Goal: Task Accomplishment & Management: Use online tool/utility

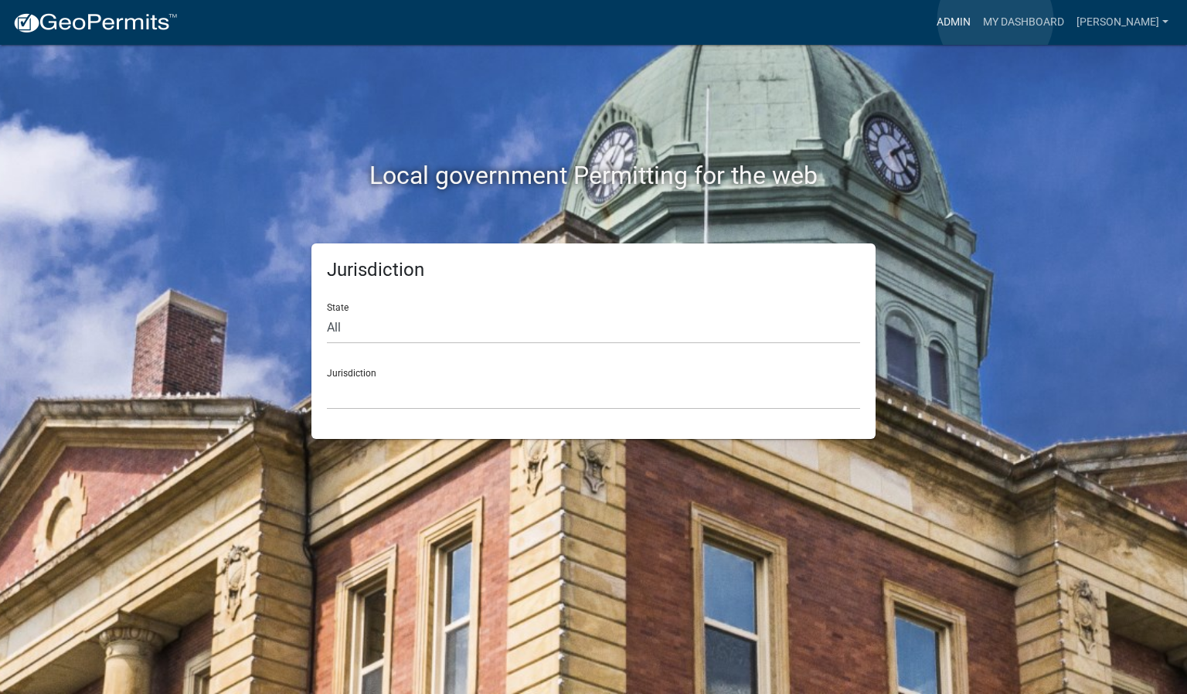
click at [977, 19] on link "Admin" at bounding box center [954, 22] width 46 height 29
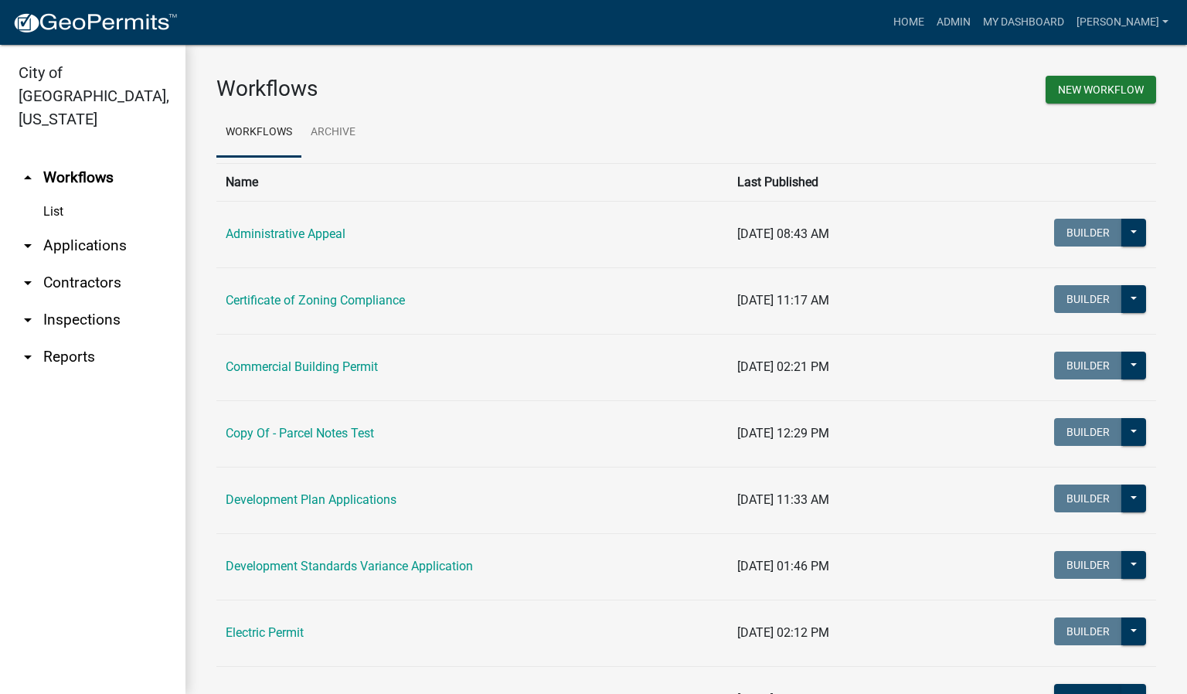
click at [100, 301] on link "arrow_drop_down Inspections" at bounding box center [92, 319] width 185 height 37
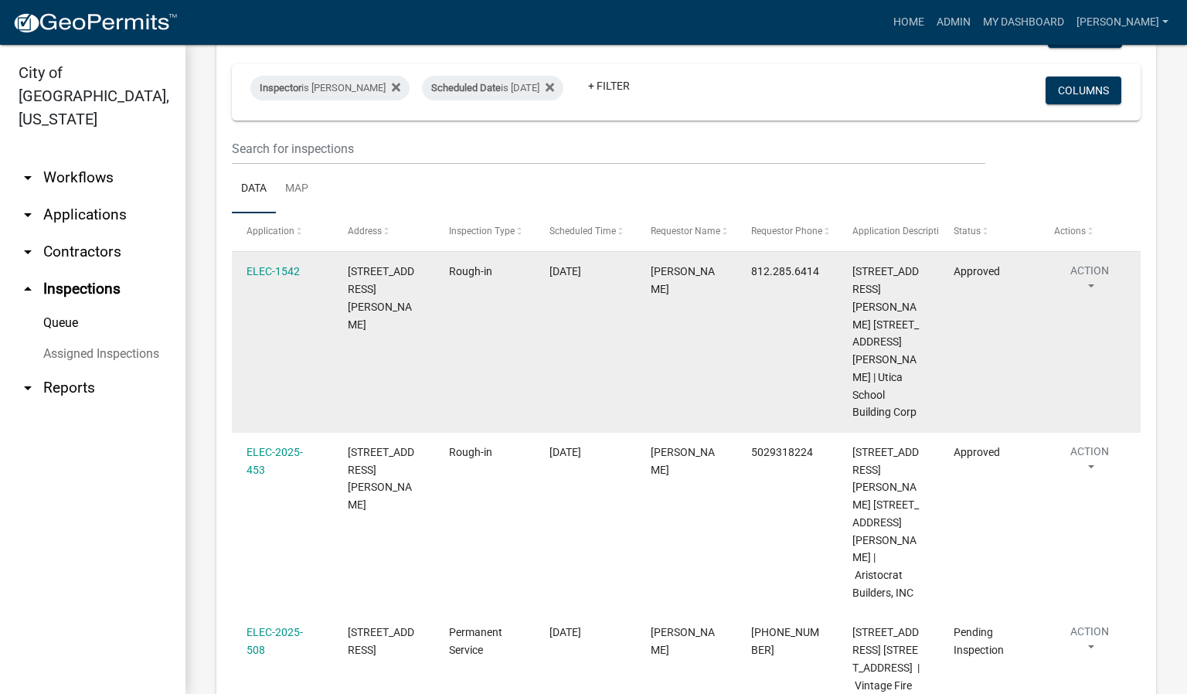
scroll to position [232, 0]
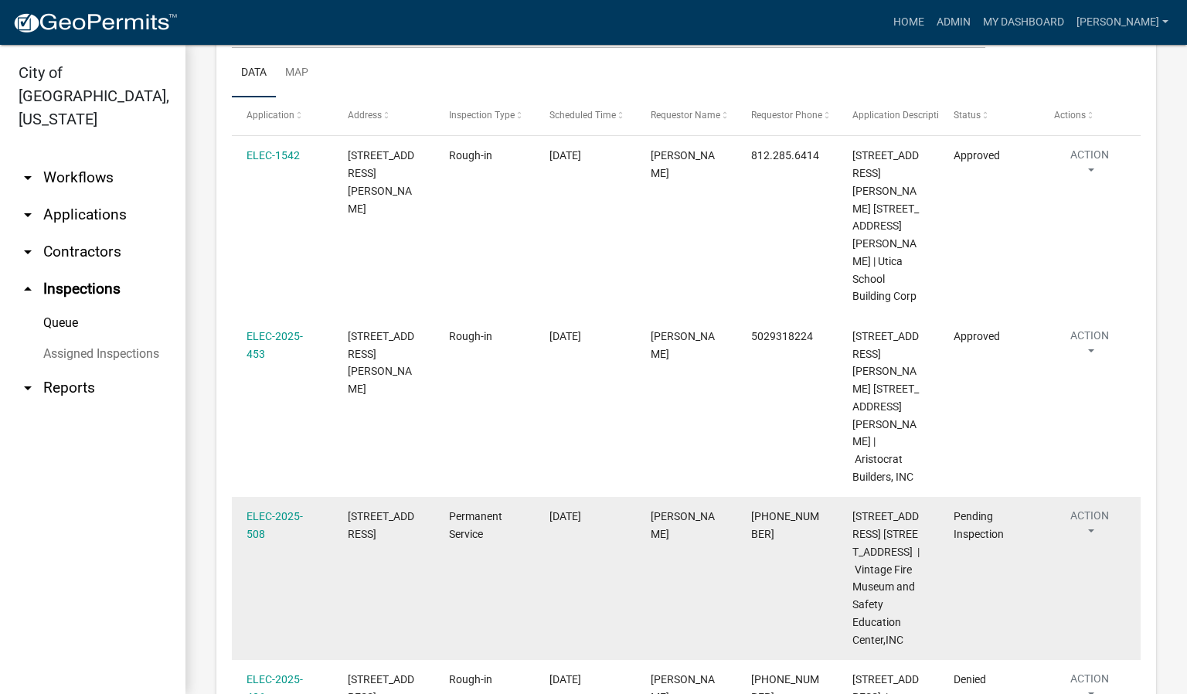
click at [1093, 508] on button "Action" at bounding box center [1089, 527] width 71 height 39
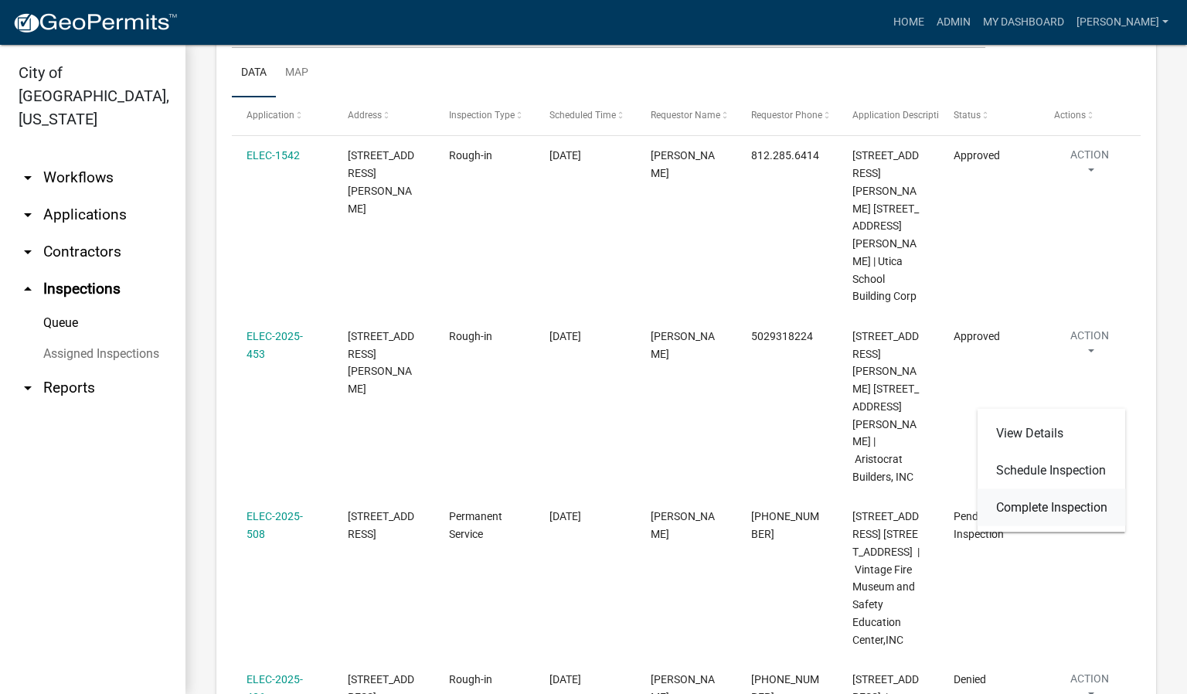
click at [1018, 510] on link "Complete Inspection" at bounding box center [1052, 507] width 148 height 37
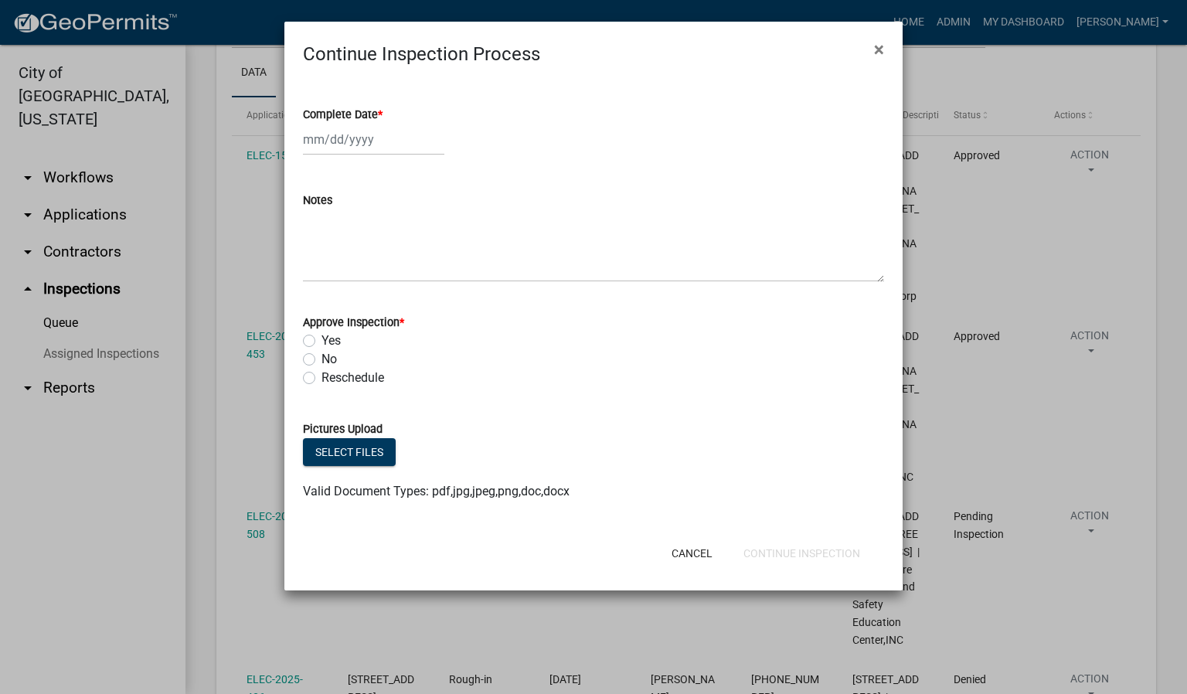
click at [380, 109] on span "*" at bounding box center [380, 114] width 5 height 13
click at [380, 124] on input "Complete Date *" at bounding box center [373, 140] width 141 height 32
select select "10"
select select "2025"
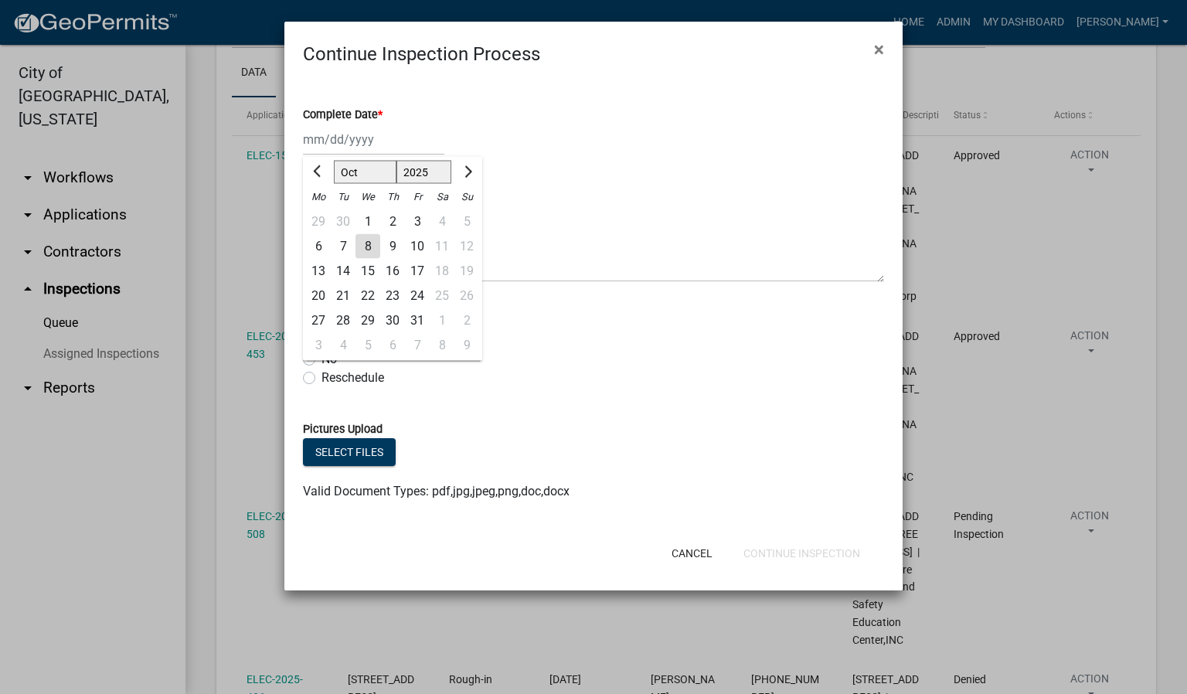
click at [369, 242] on div "8" at bounding box center [368, 246] width 25 height 25
type input "[DATE]"
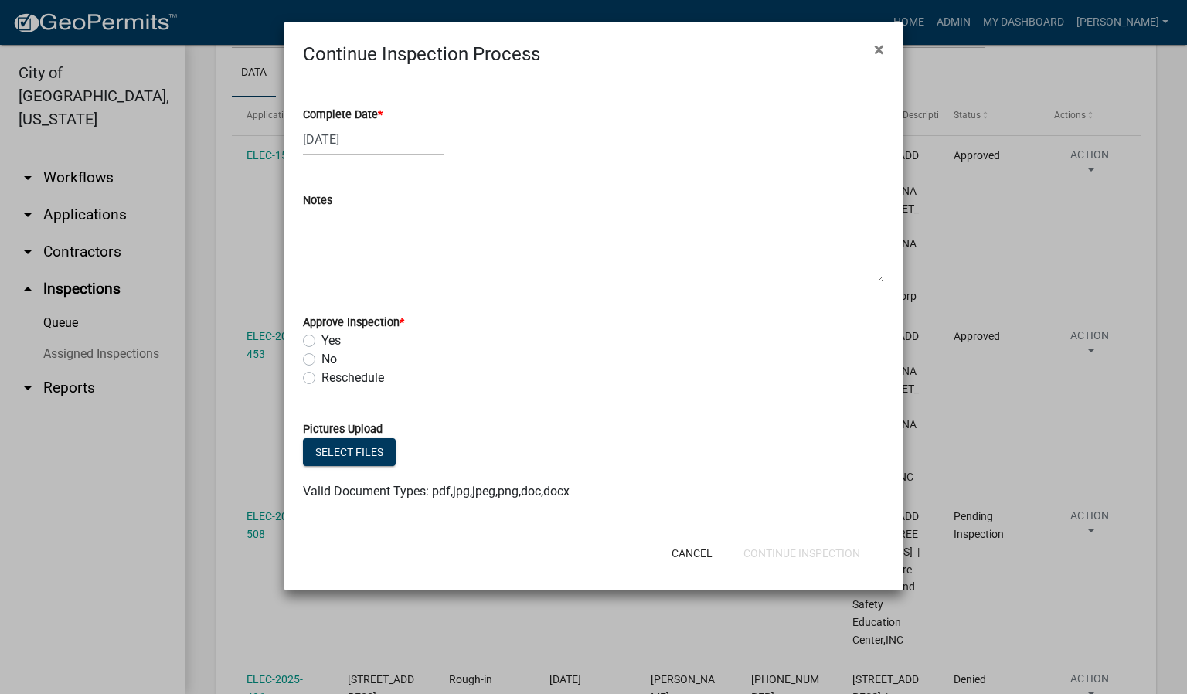
click at [322, 336] on label "Yes" at bounding box center [331, 341] width 19 height 19
click at [322, 336] on input "Yes" at bounding box center [327, 337] width 10 height 10
radio input "true"
click at [777, 554] on button "Continue Inspection" at bounding box center [801, 553] width 141 height 28
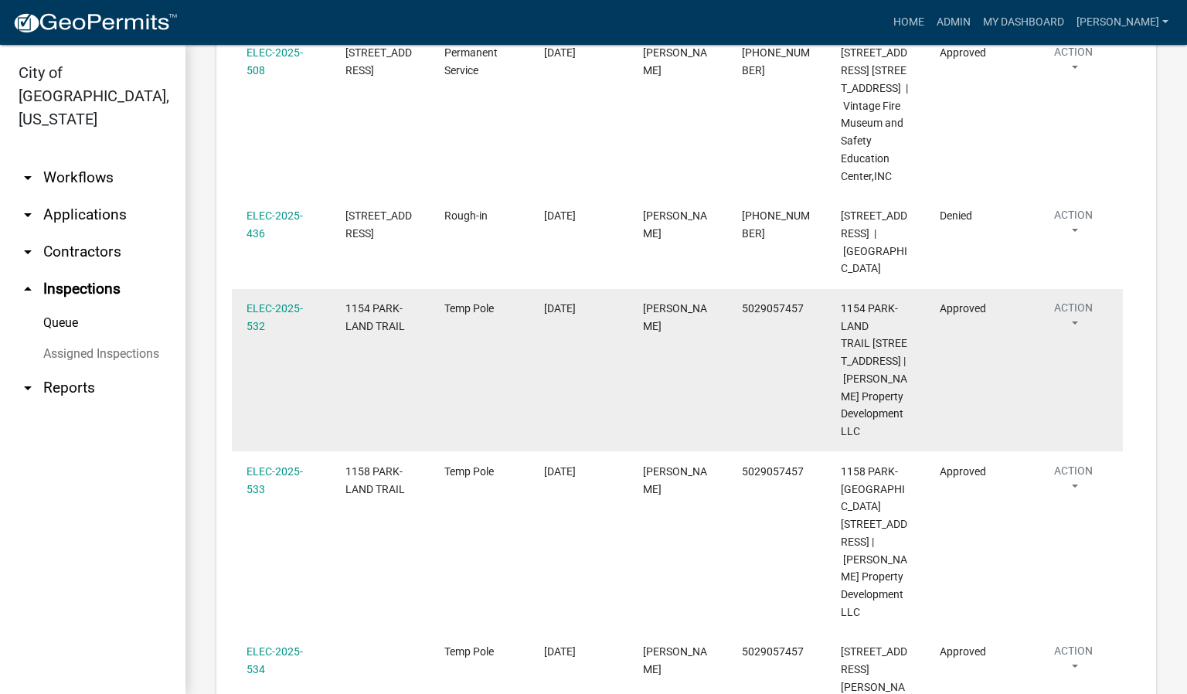
scroll to position [0, 0]
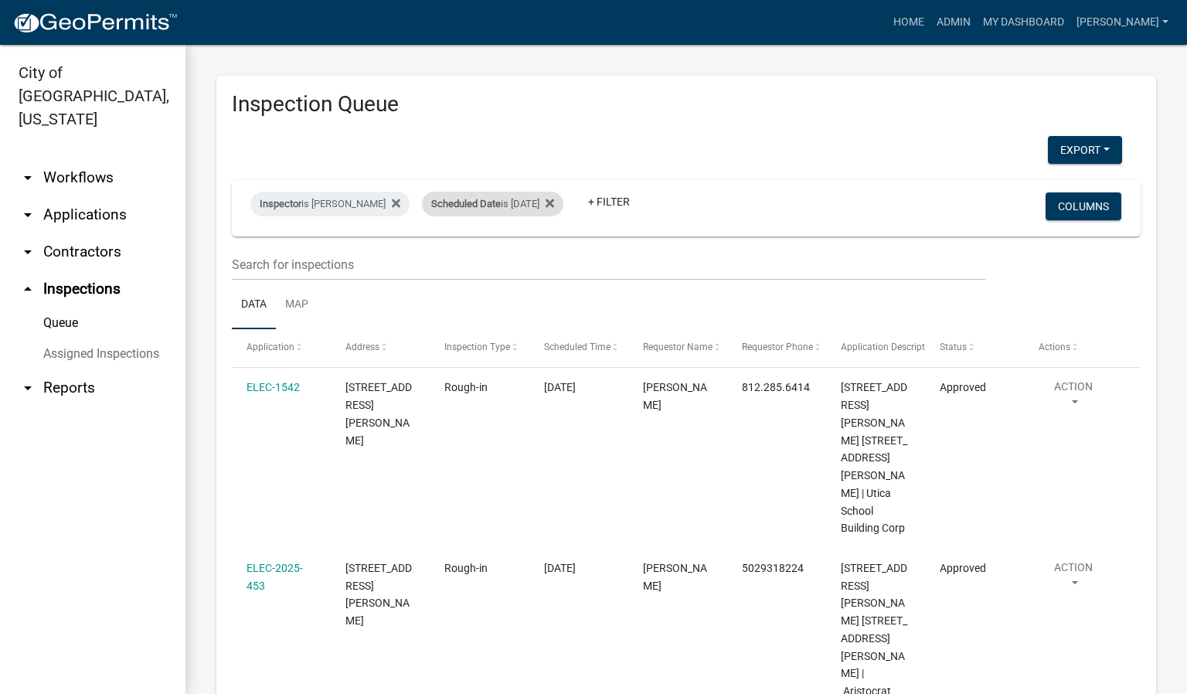
click at [524, 205] on div "Scheduled Date is [DATE]" at bounding box center [492, 204] width 141 height 25
click at [543, 262] on input "[DATE]" at bounding box center [501, 262] width 108 height 32
type input "[DATE]"
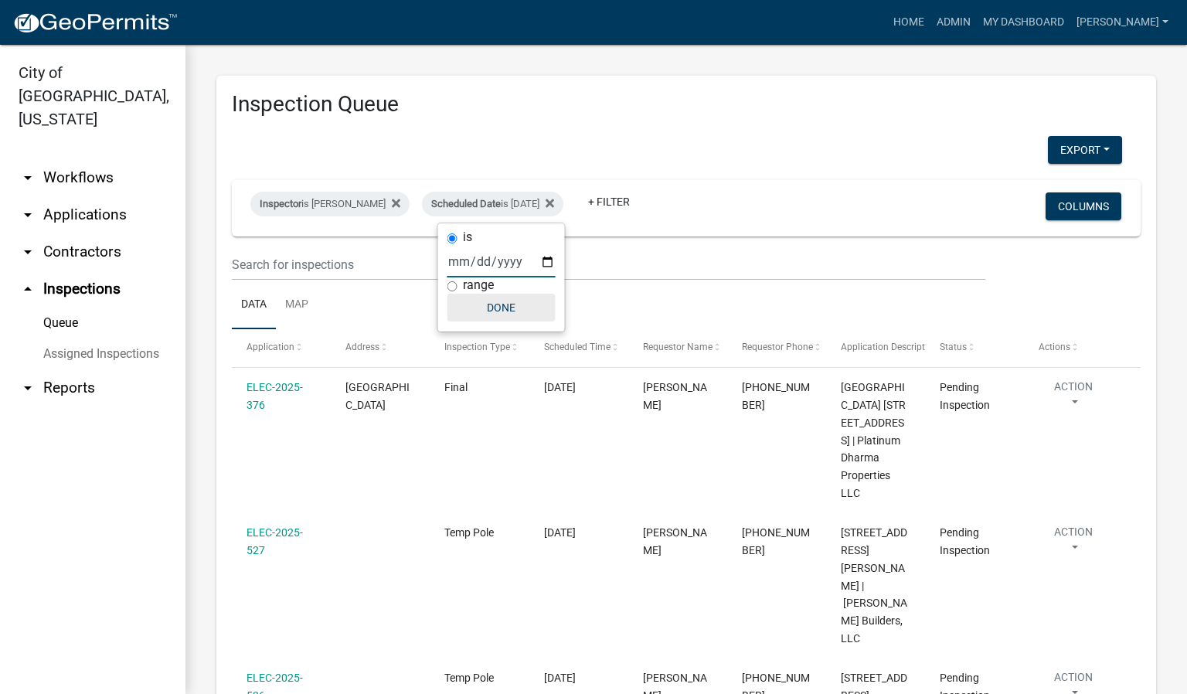
click at [510, 308] on button "Done" at bounding box center [501, 308] width 108 height 28
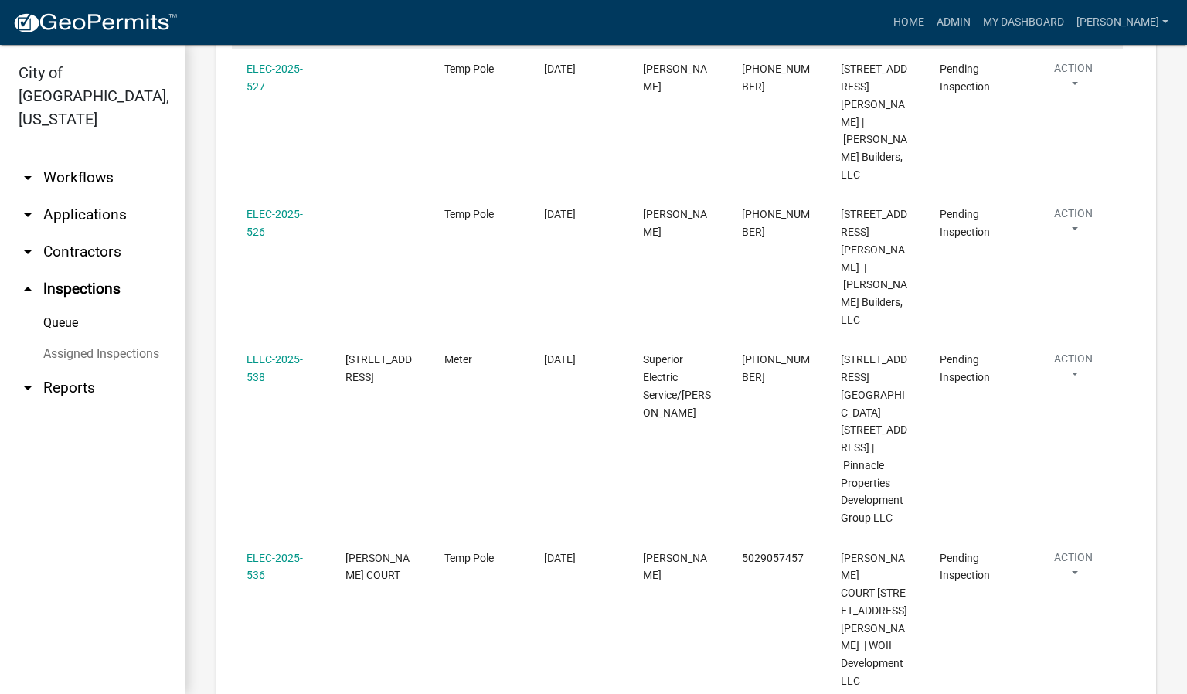
scroll to position [506, 0]
